Goal: Obtain resource: Download file/media

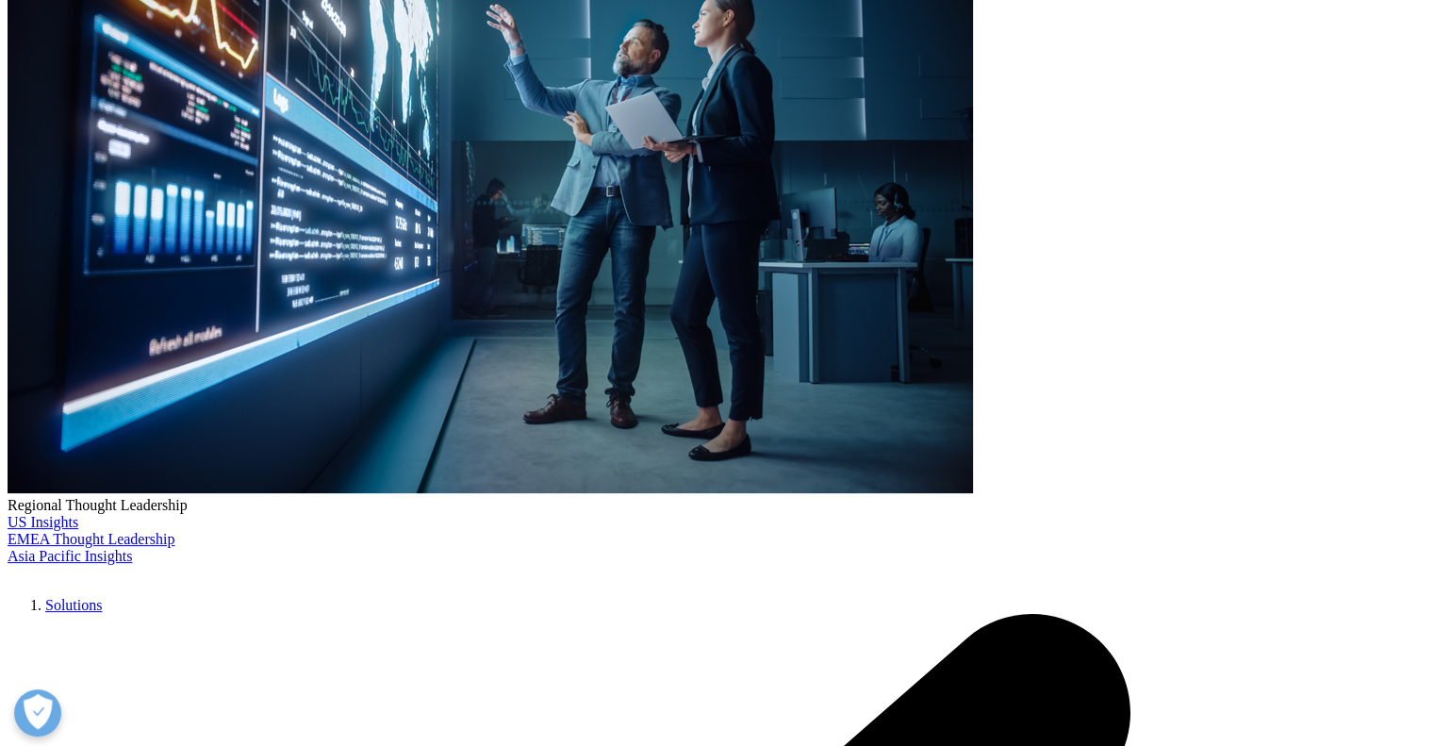
scroll to position [758, 1112]
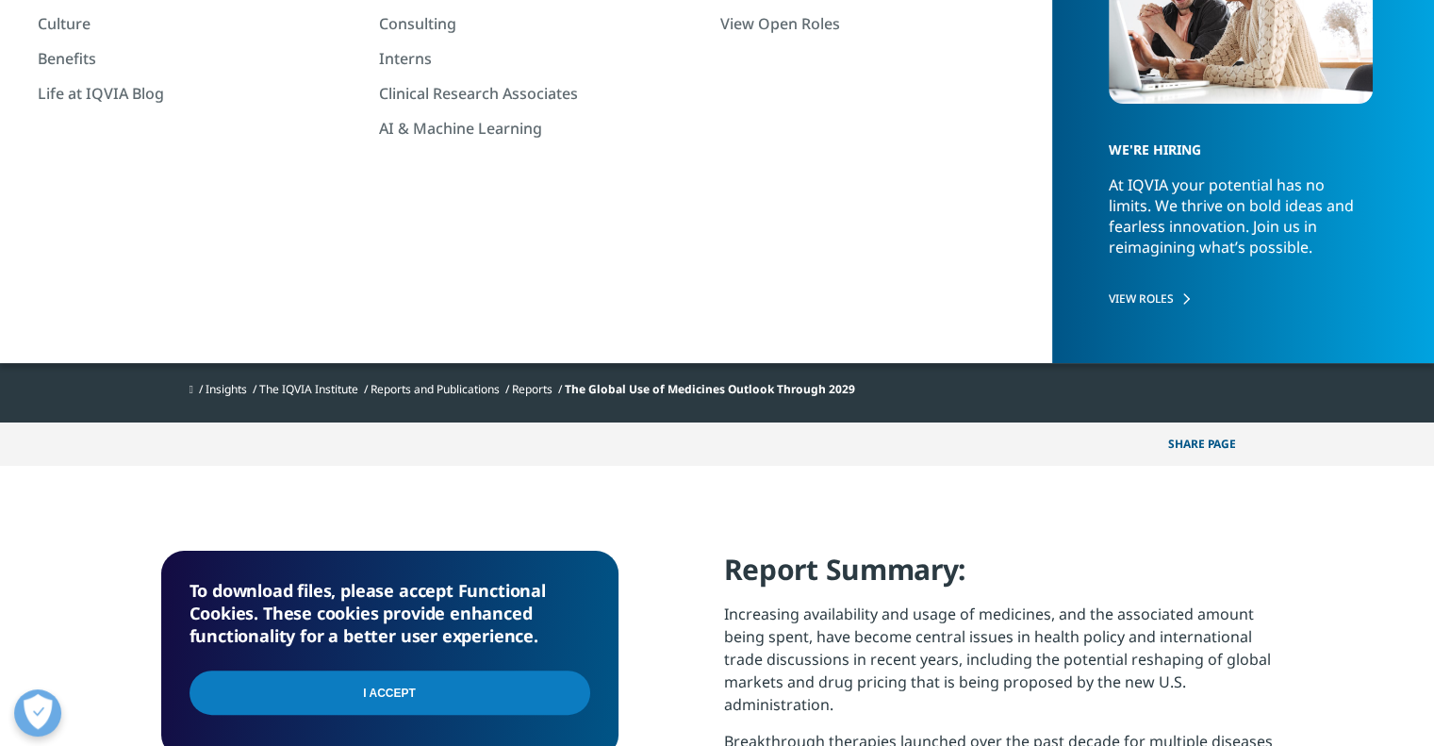
click at [403, 688] on input "I Accept" at bounding box center [389, 692] width 401 height 44
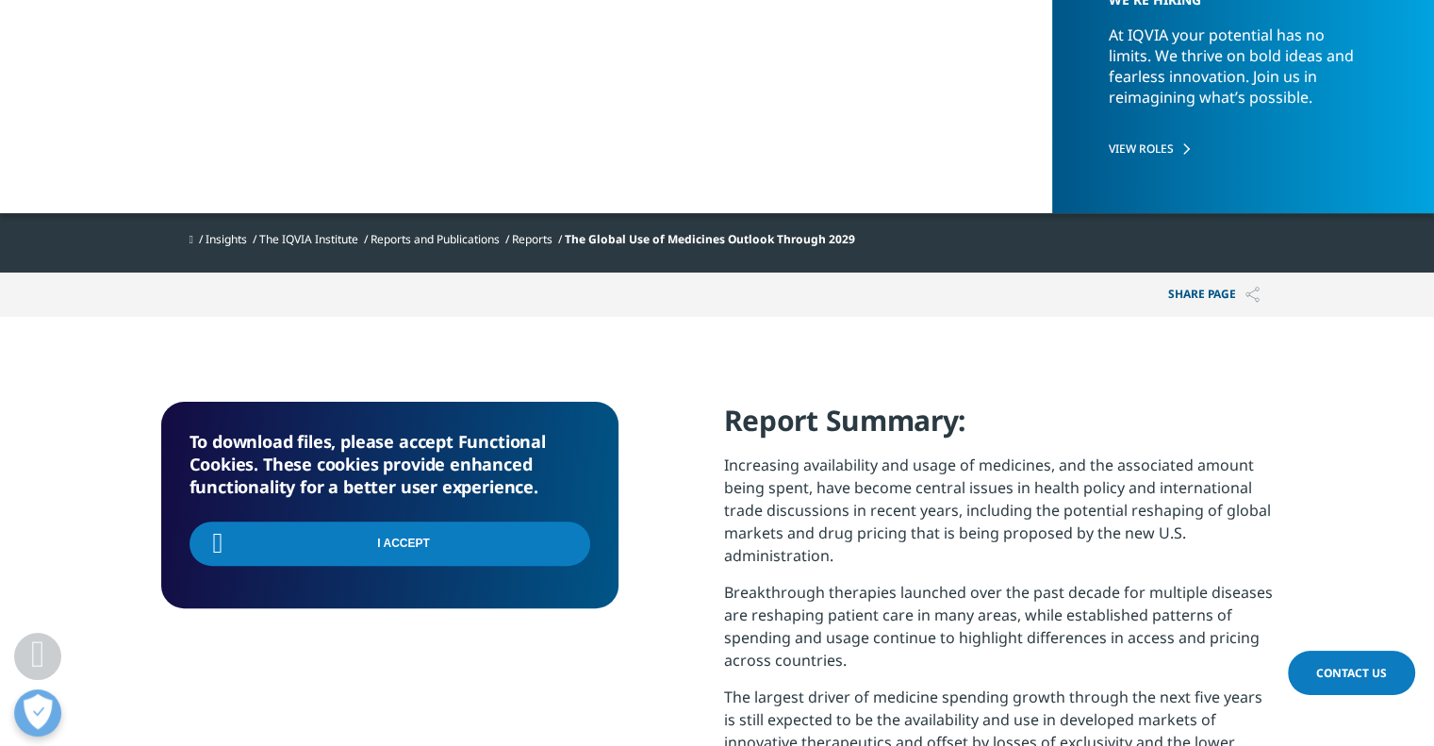
scroll to position [471, 0]
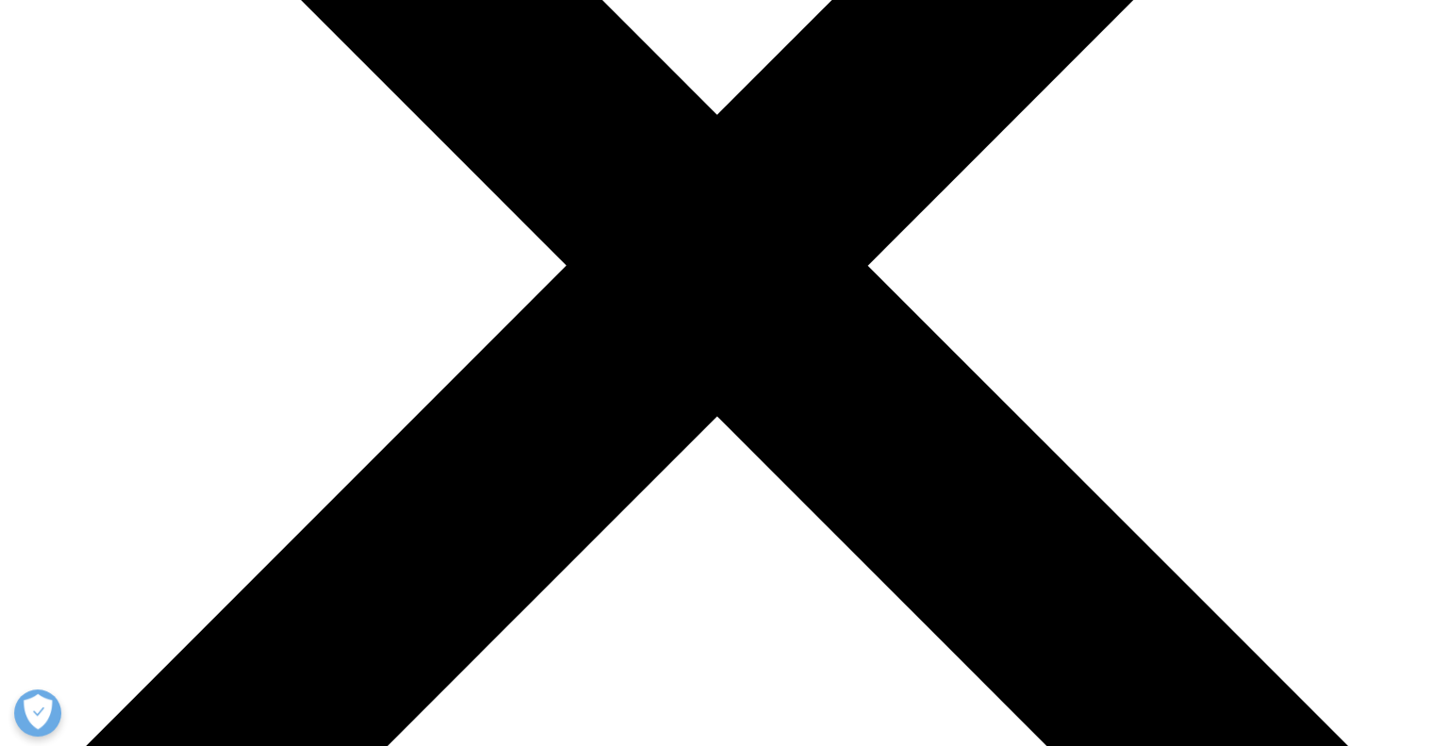
scroll to position [1041, 1112]
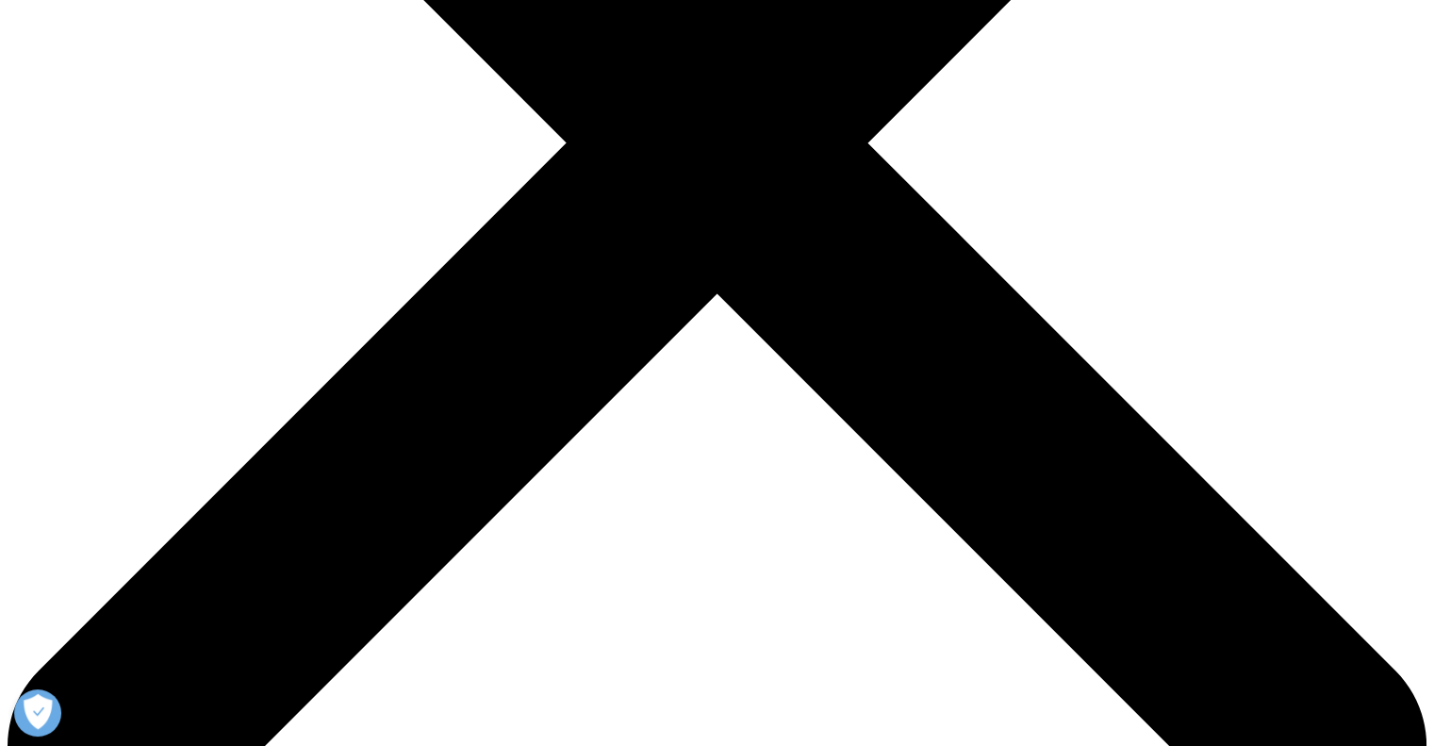
scroll to position [660, 0]
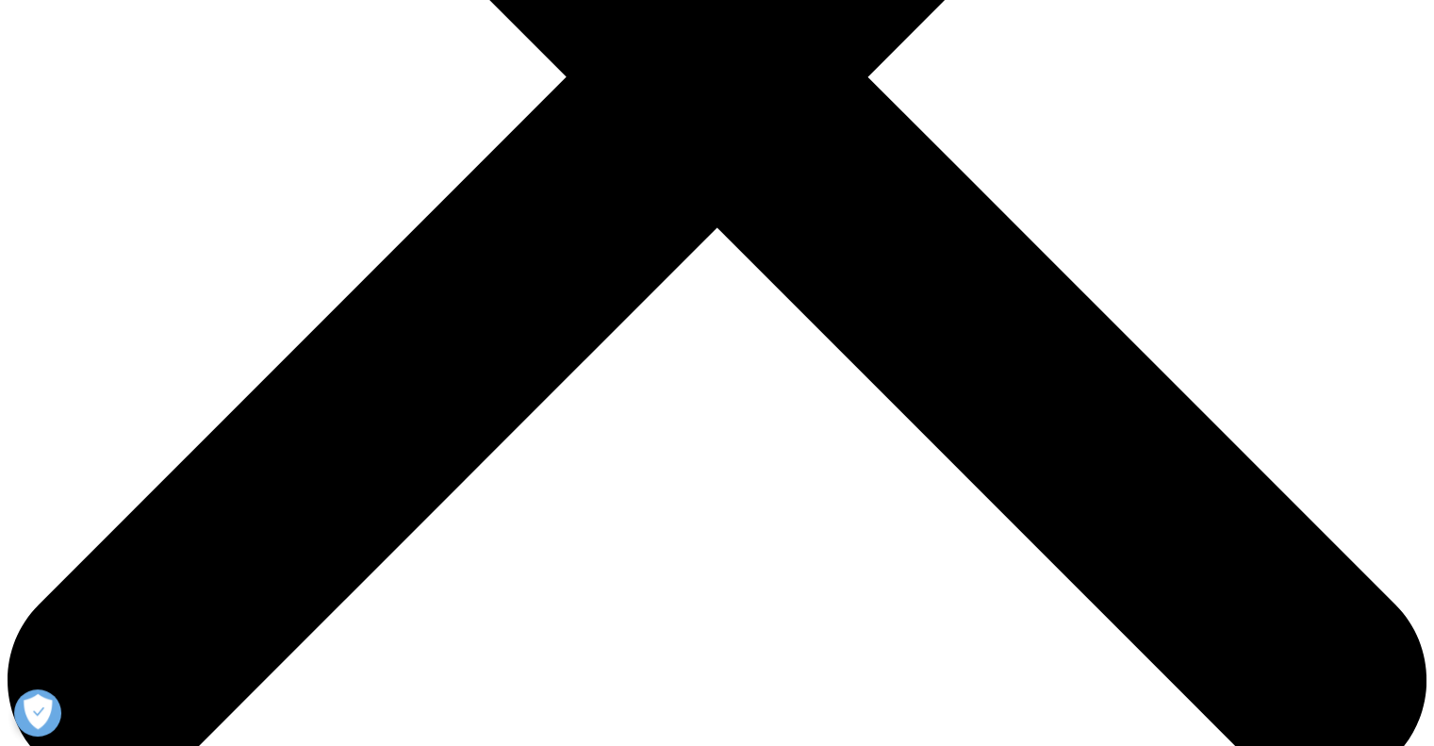
type input "Melissaholbrook"
